Goal: Navigation & Orientation: Find specific page/section

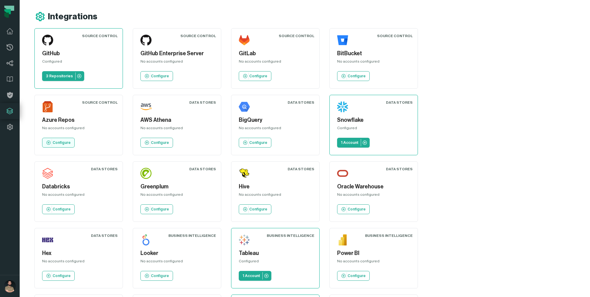
click at [71, 140] on p "Configure" at bounding box center [62, 142] width 18 height 5
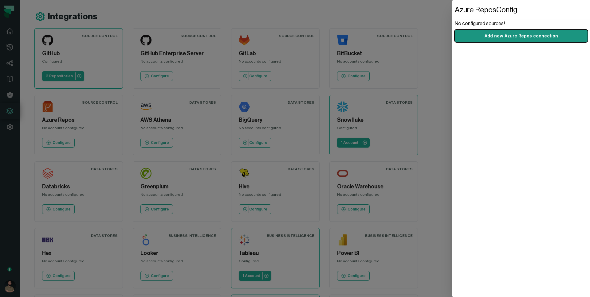
click at [482, 33] on link "Add new Azure Repos connection" at bounding box center [521, 36] width 133 height 12
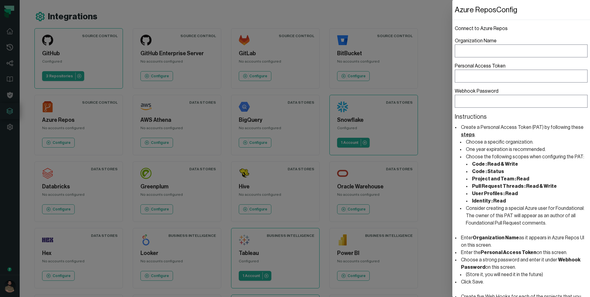
click at [452, 21] on dialog "Azure Repos Config Connect to Azure Repos Organization Name Personal Access Tok…" at bounding box center [521, 148] width 138 height 297
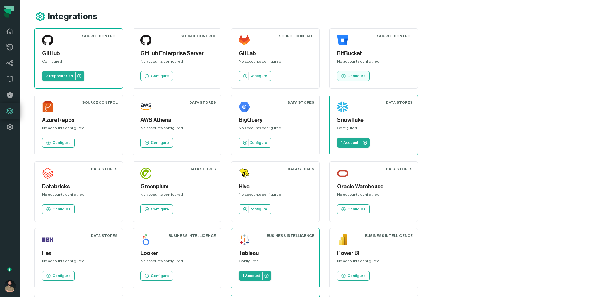
click at [357, 76] on p "Configure" at bounding box center [356, 76] width 18 height 5
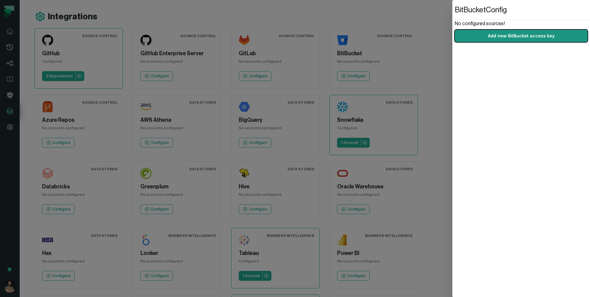
click at [490, 34] on link "Add new BitBucket access key" at bounding box center [521, 36] width 133 height 12
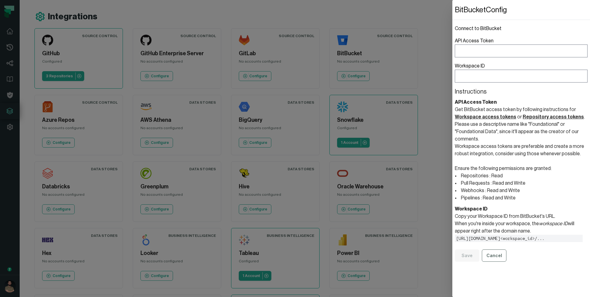
click at [452, 20] on dialog "BitBucket Config Connect to BitBucket API Access Token Workspace ID Instruction…" at bounding box center [521, 148] width 138 height 297
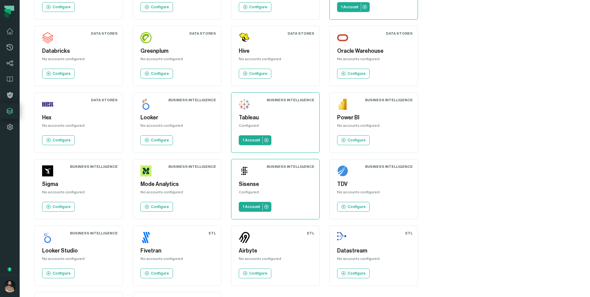
scroll to position [132, 0]
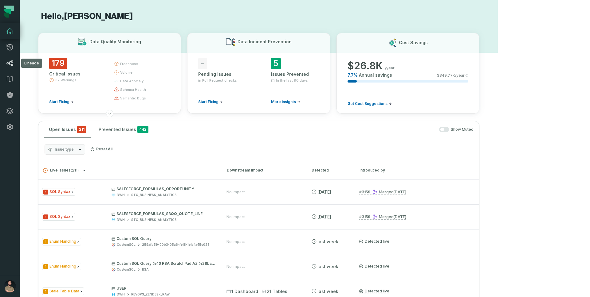
click at [12, 65] on icon at bounding box center [9, 64] width 7 height 6
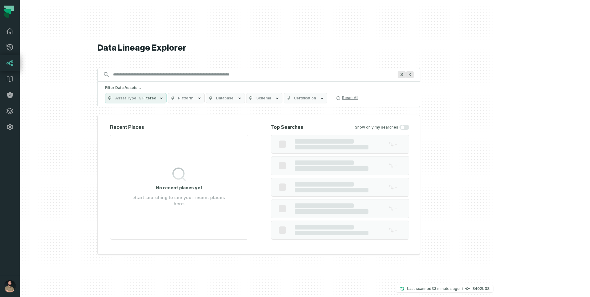
click at [168, 102] on button "Platform" at bounding box center [186, 98] width 37 height 10
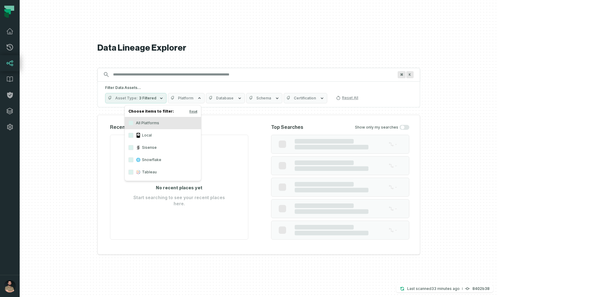
click at [168, 96] on button "Platform" at bounding box center [186, 98] width 37 height 10
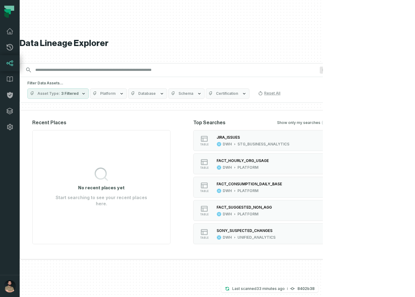
click at [139, 116] on div "Recent Places No recent places yet Start searching to see your recent places he…" at bounding box center [181, 184] width 322 height 149
click at [127, 96] on button "Platform" at bounding box center [108, 93] width 37 height 10
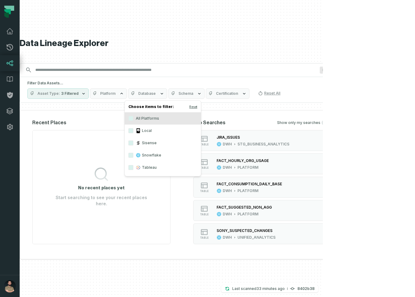
click at [79, 95] on span "3 Filtered" at bounding box center [70, 93] width 18 height 5
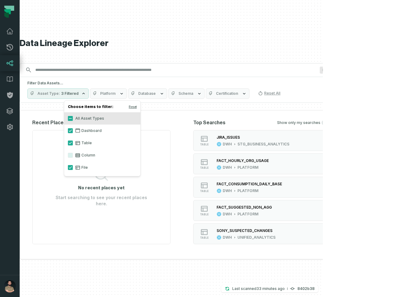
click at [79, 95] on span "3 Filtered" at bounding box center [70, 93] width 18 height 5
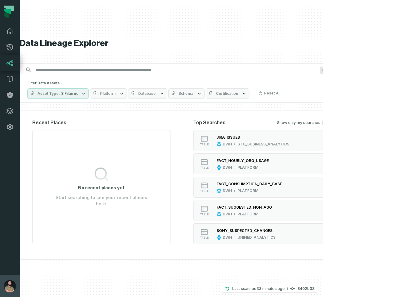
click at [11, 285] on img "button" at bounding box center [10, 286] width 12 height 12
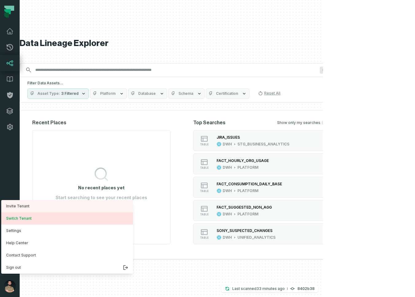
click at [40, 218] on button "Switch Tenant" at bounding box center [67, 219] width 132 height 12
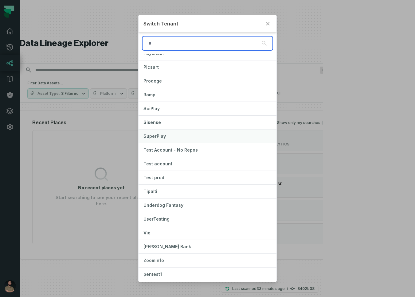
scroll to position [449, 0]
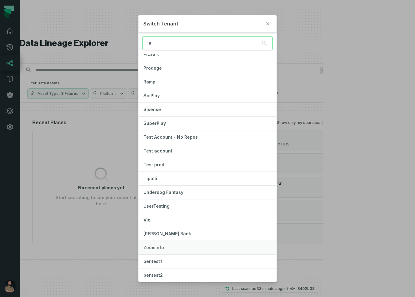
click at [162, 245] on span "Zoominfo" at bounding box center [153, 247] width 21 height 5
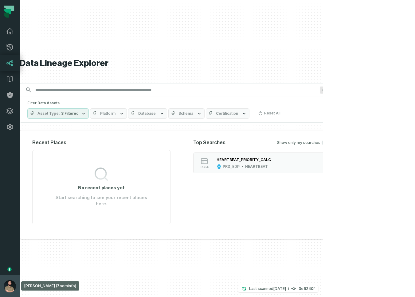
click at [11, 289] on img "button" at bounding box center [10, 286] width 12 height 12
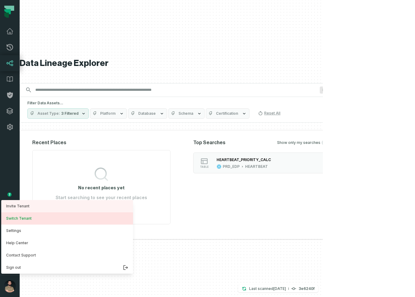
click at [48, 220] on button "Switch Tenant" at bounding box center [67, 219] width 132 height 12
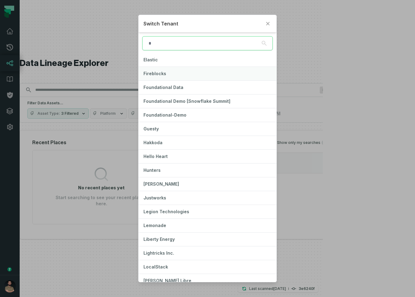
scroll to position [153, 0]
click at [233, 155] on button "Hello Heart" at bounding box center [208, 157] width 138 height 14
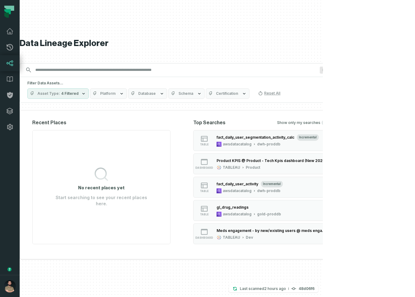
click at [148, 99] on div "Filter Data Assets... Asset Type 4 Filtered Platform Database Schema Certificat…" at bounding box center [181, 90] width 322 height 26
click at [127, 98] on button "Platform" at bounding box center [108, 93] width 37 height 10
click at [79, 95] on span "4 Filtered" at bounding box center [70, 93] width 18 height 5
click at [12, 286] on img "button" at bounding box center [10, 286] width 12 height 12
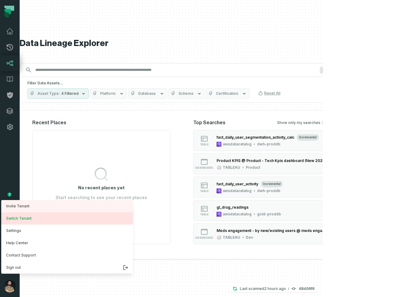
click at [39, 219] on button "Switch Tenant" at bounding box center [67, 219] width 132 height 12
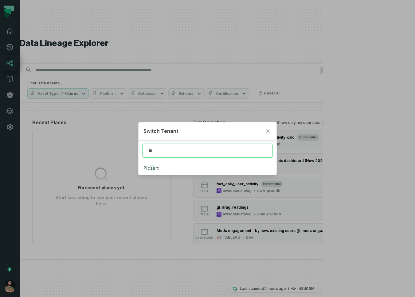
type input "*"
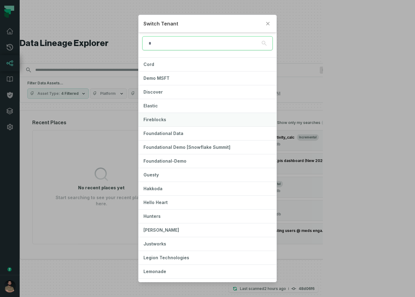
scroll to position [111, 0]
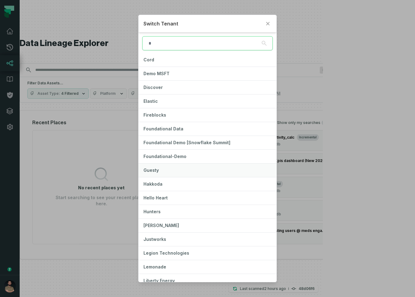
click at [203, 172] on button "Guesty" at bounding box center [208, 171] width 138 height 14
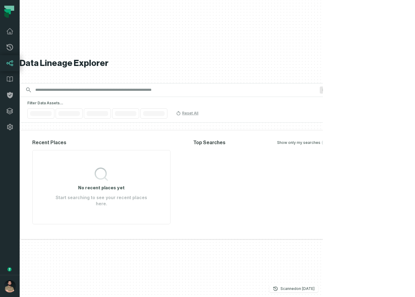
click at [329, 52] on div "Data Lineage Explorer Search for assets across the organization ⌘ K Filter Data…" at bounding box center [181, 148] width 322 height 297
click at [321, 54] on div "Data Lineage Explorer Search for assets across the organization ⌘ K Filter Data…" at bounding box center [181, 148] width 322 height 297
click at [3, 292] on button "[PERSON_NAME] (Guesty) [PERSON_NAME][EMAIL_ADDRESS][DOMAIN_NAME]" at bounding box center [10, 286] width 20 height 22
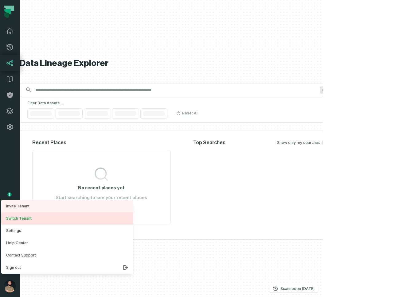
click at [33, 216] on button "Switch Tenant" at bounding box center [67, 219] width 132 height 12
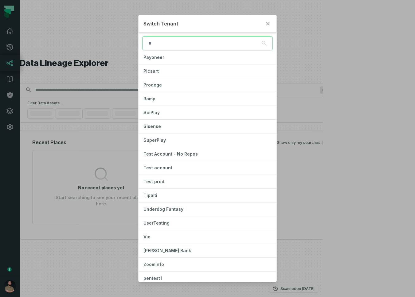
scroll to position [449, 0]
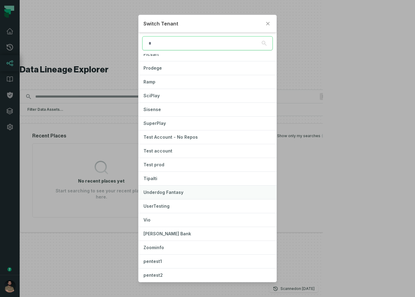
click at [231, 191] on button "Underdog Fantasy" at bounding box center [208, 193] width 138 height 14
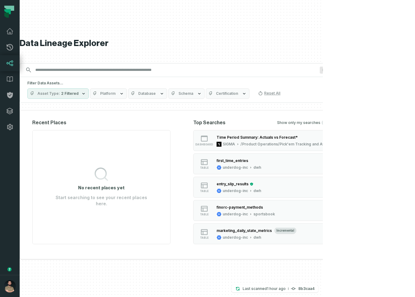
click at [89, 97] on button "Asset Type 2 Filtered" at bounding box center [57, 93] width 61 height 10
click at [115, 92] on span "Platform" at bounding box center [107, 93] width 15 height 5
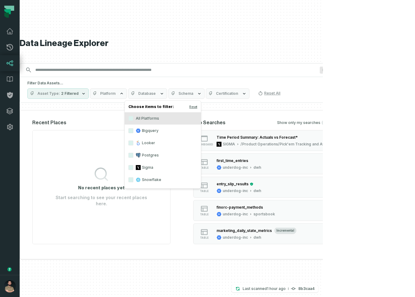
click at [115, 92] on span "Platform" at bounding box center [107, 93] width 15 height 5
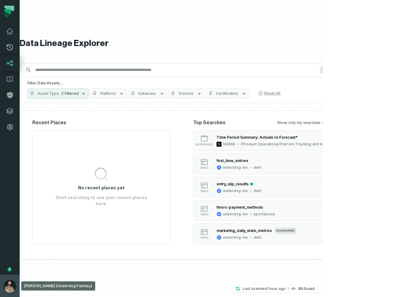
click at [6, 287] on img "button" at bounding box center [10, 286] width 12 height 12
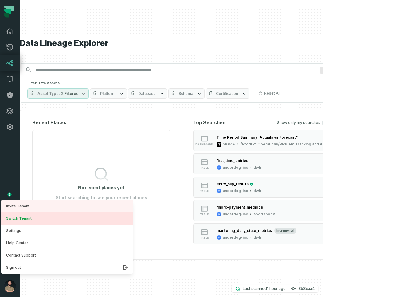
click at [63, 219] on button "Switch Tenant" at bounding box center [67, 219] width 132 height 12
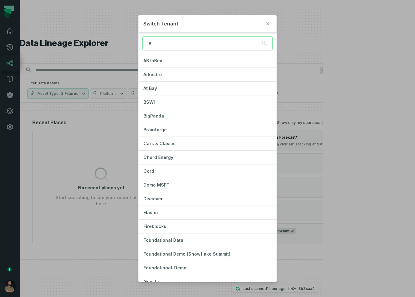
click at [6, 276] on div "Switch Tenant AB InBev Arkestro At Bay BSWH BigPanda Brainforge Cars & Classic …" at bounding box center [207, 148] width 415 height 297
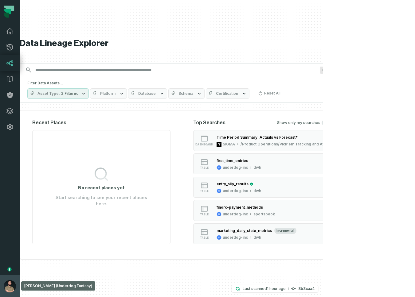
click at [8, 292] on img "button" at bounding box center [10, 286] width 12 height 12
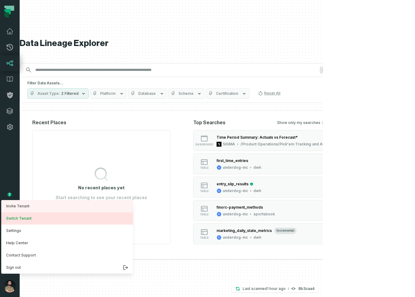
click at [75, 220] on button "Switch Tenant" at bounding box center [67, 219] width 132 height 12
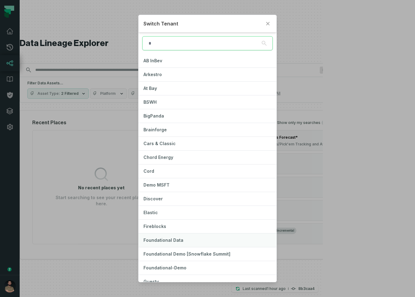
click at [162, 244] on button "Foundational Data" at bounding box center [208, 241] width 138 height 14
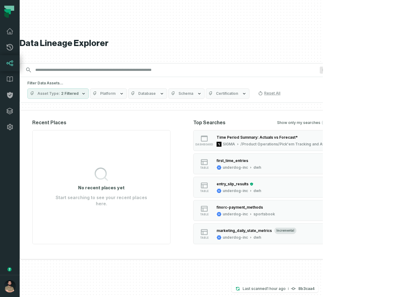
click at [311, 19] on div "Data Lineage Explorer Search for assets across the organization ⌘ K Filter Data…" at bounding box center [181, 148] width 322 height 297
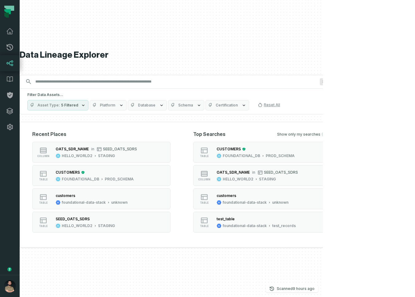
click at [78, 106] on span "5 Filtered" at bounding box center [69, 105] width 17 height 5
click at [115, 105] on span "Platform" at bounding box center [107, 105] width 15 height 5
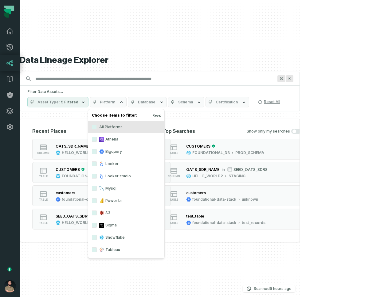
click at [81, 100] on icon "button" at bounding box center [83, 102] width 5 height 5
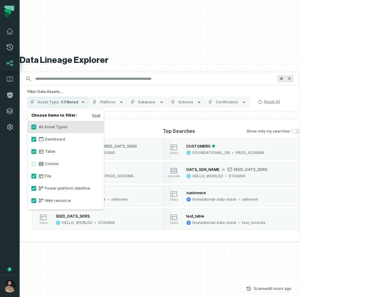
click at [81, 100] on icon "button" at bounding box center [83, 102] width 5 height 5
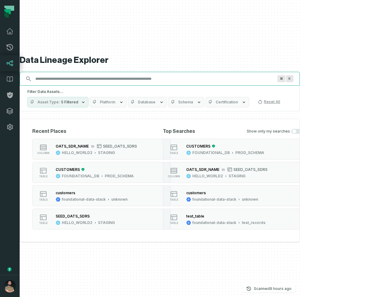
click at [106, 80] on input "Discovery Provider cmdk menu" at bounding box center [154, 79] width 245 height 10
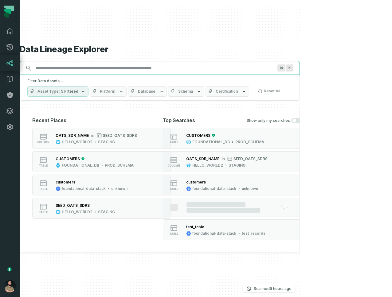
click at [104, 68] on input "Discovery Provider cmdk menu" at bounding box center [154, 68] width 245 height 10
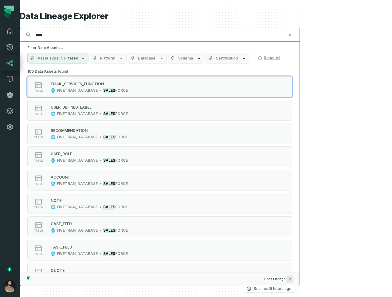
type input "*****"
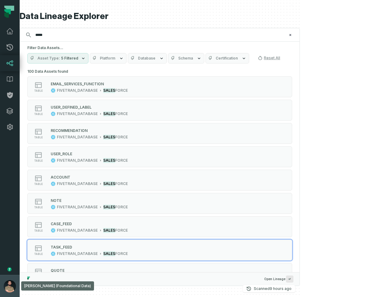
click at [4, 291] on button "Norayr Gevorgyan (Foundational Data) norayr@foundational.io" at bounding box center [10, 286] width 20 height 22
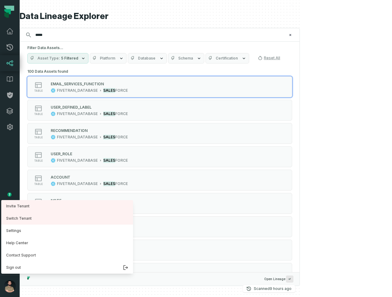
click at [83, 62] on button "Asset Type 5 Filtered" at bounding box center [57, 58] width 61 height 10
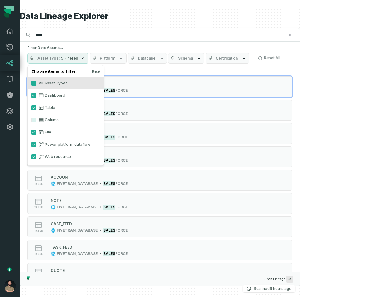
click at [45, 129] on label "File" at bounding box center [66, 132] width 76 height 12
click at [36, 130] on button "File" at bounding box center [33, 132] width 5 height 5
click at [42, 109] on icon at bounding box center [41, 107] width 5 height 5
click at [36, 109] on button "Table" at bounding box center [33, 107] width 5 height 5
click at [43, 95] on icon at bounding box center [41, 95] width 5 height 5
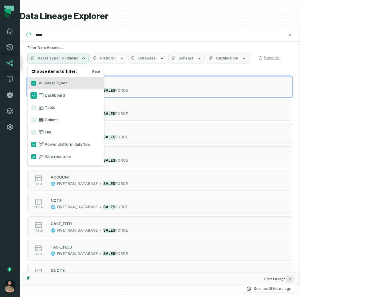
click at [36, 95] on button "Dashboard" at bounding box center [33, 95] width 5 height 5
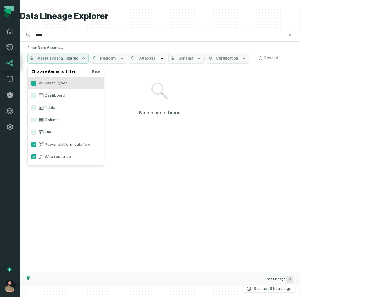
click at [272, 7] on div "Data Lineage Explorer Search for assets across the organization ***** ⌘ K Filte…" at bounding box center [160, 148] width 280 height 297
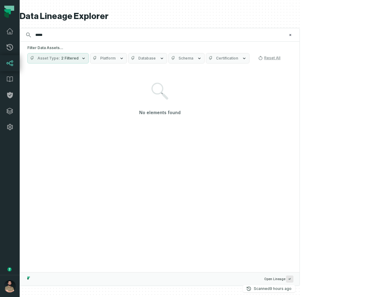
click at [253, 28] on div "***** ⌘ K" at bounding box center [160, 35] width 280 height 14
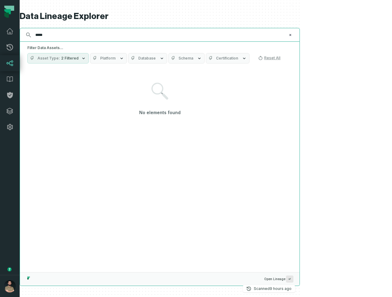
click at [240, 35] on input "*****" at bounding box center [159, 35] width 255 height 10
click at [292, 34] on icon "Clear search query" at bounding box center [290, 35] width 4 height 4
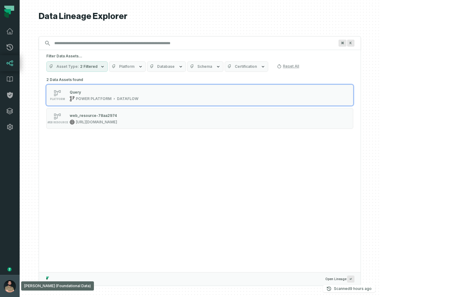
click at [5, 289] on img "button" at bounding box center [10, 286] width 12 height 12
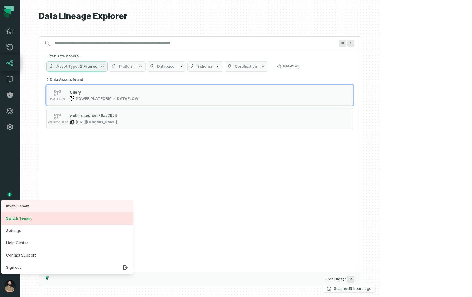
click at [44, 220] on button "Switch Tenant" at bounding box center [67, 219] width 132 height 12
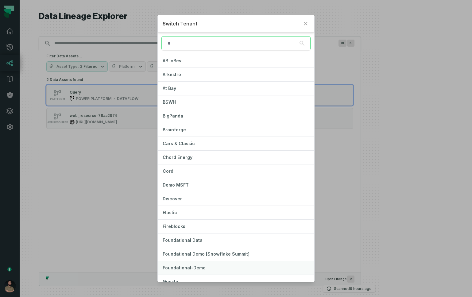
click at [193, 270] on span "Foundational-Demo" at bounding box center [184, 267] width 43 height 5
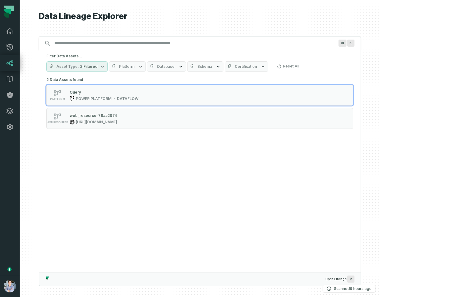
click at [380, 60] on div at bounding box center [200, 148] width 361 height 297
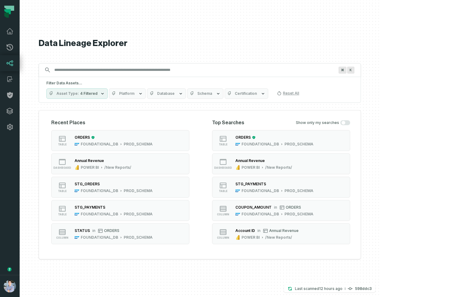
click at [108, 90] on button "Asset Type 4 Filtered" at bounding box center [76, 93] width 61 height 10
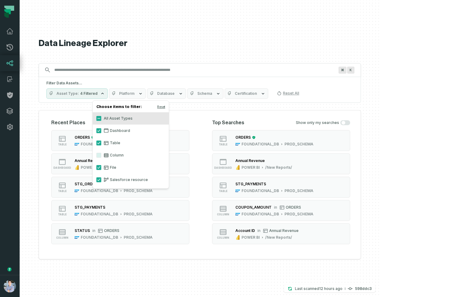
click at [103, 167] on label "File" at bounding box center [131, 168] width 76 height 12
click at [101, 167] on button "File" at bounding box center [98, 167] width 5 height 5
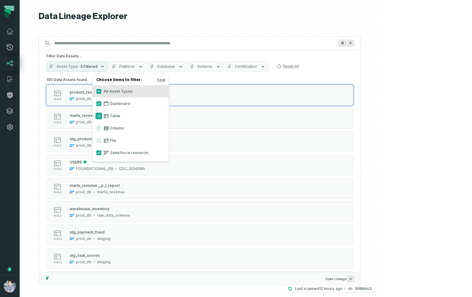
click at [100, 114] on button "Table" at bounding box center [98, 116] width 5 height 5
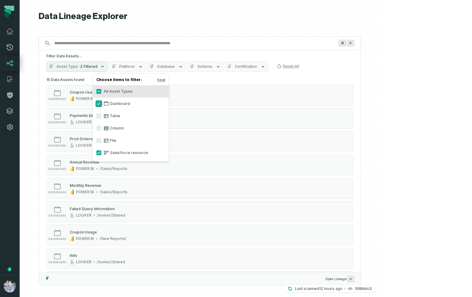
click at [100, 105] on button "Dashboard" at bounding box center [98, 103] width 5 height 5
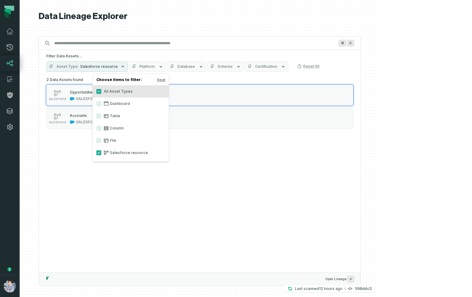
click at [86, 146] on div "2 Data Assets found SALESFORCE Opportunities SALESFORCE SALESFORCE Accounts SAL…" at bounding box center [200, 174] width 322 height 197
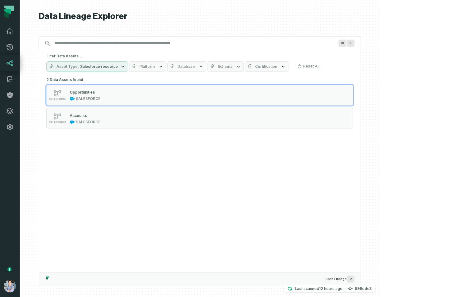
click at [166, 71] on button "Platform" at bounding box center [147, 66] width 37 height 10
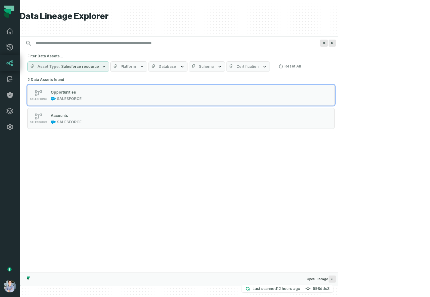
click at [109, 71] on button "Asset Type Salesforce resource" at bounding box center [68, 66] width 82 height 10
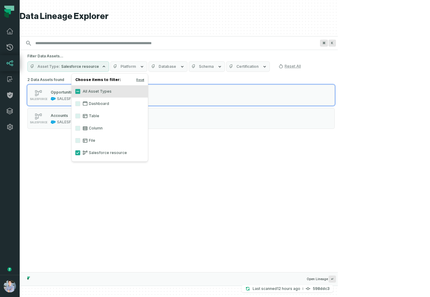
click at [109, 71] on button "Asset Type Salesforce resource" at bounding box center [68, 66] width 82 height 10
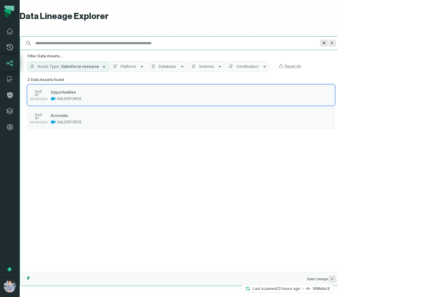
click at [178, 44] on input "Discovery Provider cmdk menu" at bounding box center [175, 43] width 287 height 10
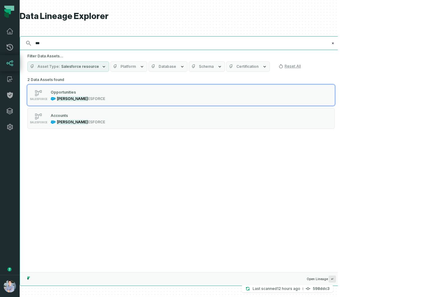
type input "***"
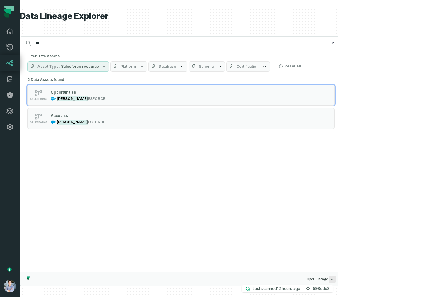
click at [136, 68] on span "Platform" at bounding box center [127, 66] width 15 height 5
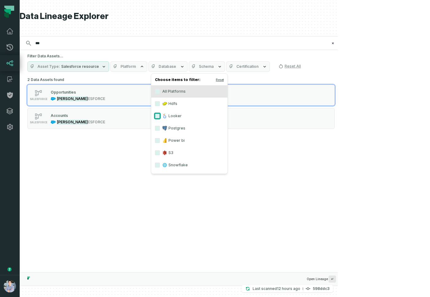
click at [158, 115] on button "Looker" at bounding box center [157, 116] width 5 height 5
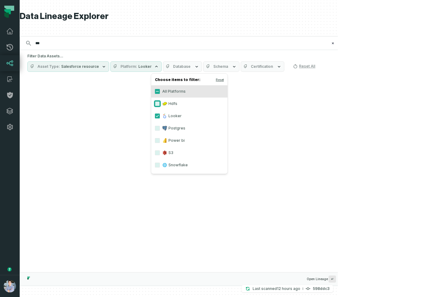
click at [158, 103] on button "Hdfs" at bounding box center [157, 103] width 5 height 5
click at [158, 126] on button "Postgres" at bounding box center [157, 128] width 5 height 5
click at [158, 140] on button "Power bi" at bounding box center [157, 140] width 5 height 5
click at [158, 152] on button "S3" at bounding box center [157, 152] width 5 height 5
click at [157, 117] on button "Looker" at bounding box center [157, 116] width 5 height 5
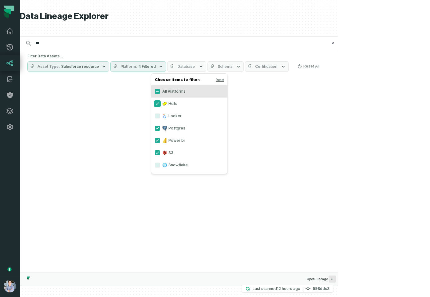
click at [159, 103] on button "Hdfs" at bounding box center [157, 103] width 5 height 5
click at [158, 138] on button "Power bi" at bounding box center [157, 140] width 5 height 5
click at [158, 128] on button "Postgres" at bounding box center [157, 128] width 5 height 5
click at [158, 164] on button "Snowflake" at bounding box center [157, 165] width 5 height 5
click at [157, 91] on button "All Platforms" at bounding box center [157, 91] width 5 height 5
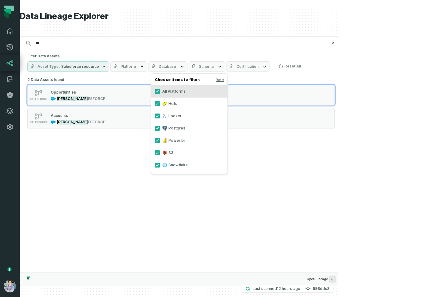
click at [99, 65] on span "Salesforce resource" at bounding box center [80, 66] width 38 height 5
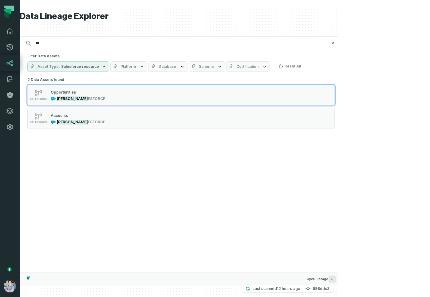
click at [136, 65] on span "Platform" at bounding box center [127, 66] width 15 height 5
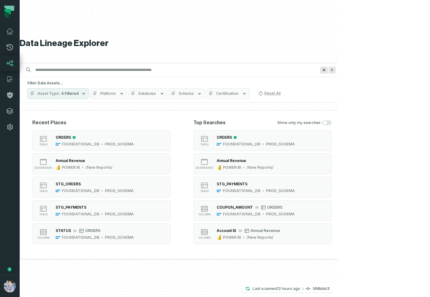
click at [127, 97] on button "Platform" at bounding box center [108, 93] width 37 height 10
